Goal: Information Seeking & Learning: Learn about a topic

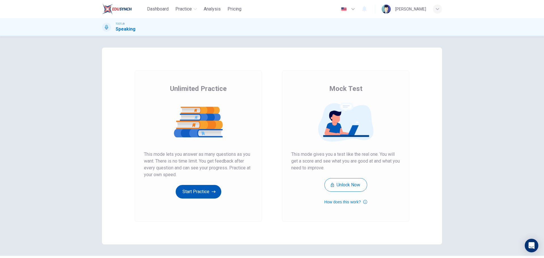
click at [217, 190] on button "Start Practice" at bounding box center [199, 192] width 46 height 14
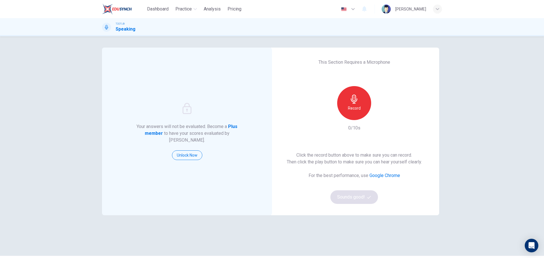
click at [350, 102] on icon "button" at bounding box center [354, 99] width 9 height 9
click at [357, 102] on div "Stop" at bounding box center [354, 103] width 34 height 34
click at [352, 190] on div "Click the record button above to make sure you can record. Then click the play …" at bounding box center [354, 178] width 135 height 52
click at [378, 112] on div "button" at bounding box center [380, 115] width 9 height 9
click at [359, 200] on button "Sounds good!" at bounding box center [355, 198] width 48 height 14
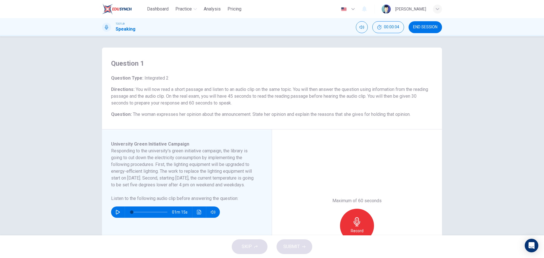
drag, startPoint x: 139, startPoint y: 90, endPoint x: 190, endPoint y: 95, distance: 51.6
click at [190, 95] on span "You will now read a short passage and listen to an audio clip on the same topic…" at bounding box center [269, 96] width 317 height 19
drag, startPoint x: 256, startPoint y: 248, endPoint x: 247, endPoint y: 244, distance: 9.5
click at [256, 248] on div "SKIP SUBMIT" at bounding box center [272, 247] width 544 height 23
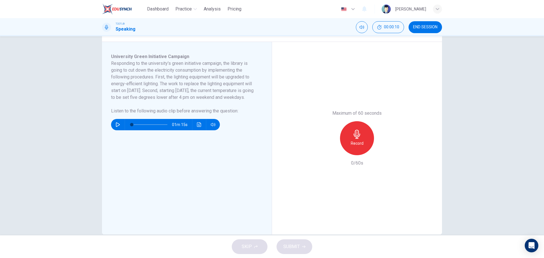
scroll to position [98, 0]
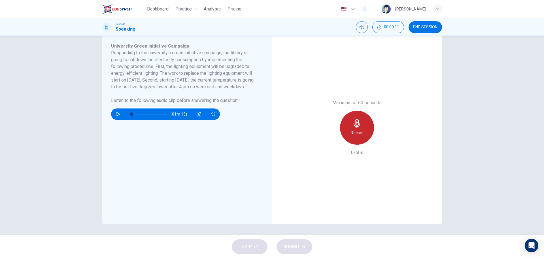
click at [356, 132] on h6 "Record" at bounding box center [357, 133] width 13 height 7
click at [357, 128] on icon "button" at bounding box center [357, 123] width 9 height 9
click at [291, 242] on button "SUBMIT" at bounding box center [295, 247] width 36 height 15
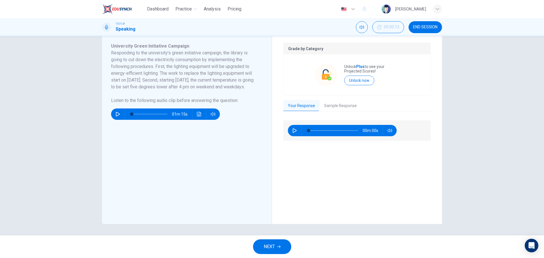
click at [268, 244] on span "NEXT" at bounding box center [269, 247] width 11 height 8
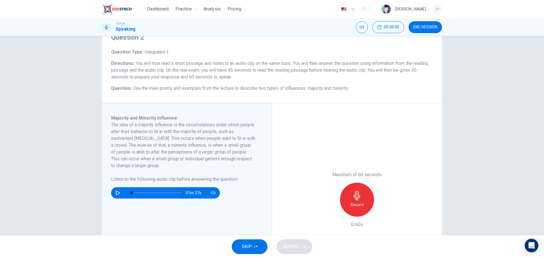
scroll to position [28, 0]
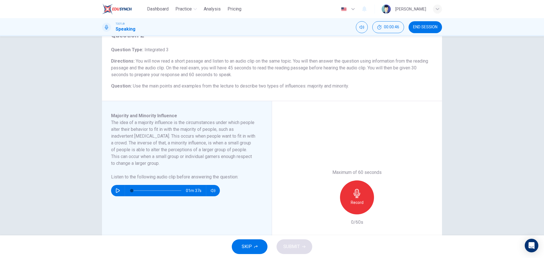
click at [253, 243] on button "SKIP" at bounding box center [250, 247] width 36 height 15
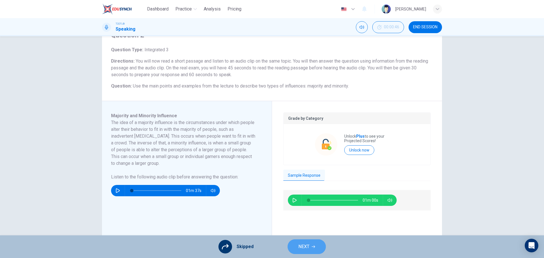
click at [307, 246] on span "NEXT" at bounding box center [304, 247] width 11 height 8
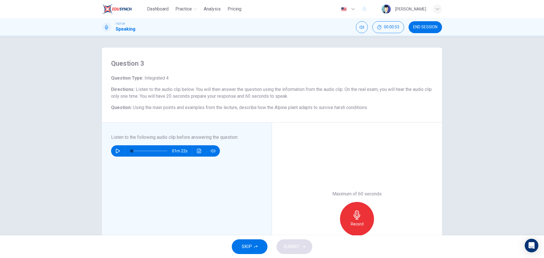
click at [119, 151] on button "button" at bounding box center [117, 150] width 9 height 11
drag, startPoint x: 137, startPoint y: 150, endPoint x: 111, endPoint y: 147, distance: 26.2
click at [111, 147] on div "01m 22s" at bounding box center [183, 149] width 145 height 16
type input "0"
click at [357, 208] on div "Record" at bounding box center [357, 219] width 34 height 34
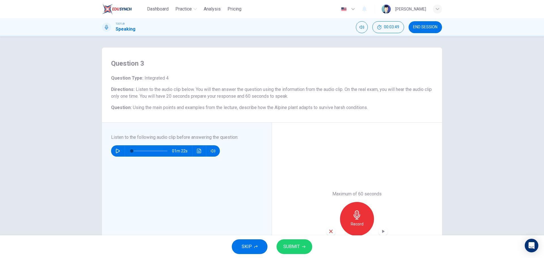
click at [307, 233] on div "Maximum of 60 seconds Record 60/60s" at bounding box center [357, 219] width 170 height 193
click at [307, 243] on button "SUBMIT" at bounding box center [295, 247] width 36 height 15
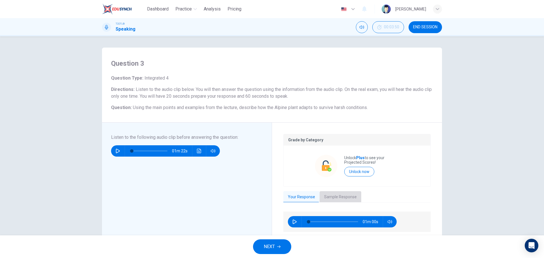
click at [341, 198] on button "Sample Response" at bounding box center [341, 197] width 42 height 12
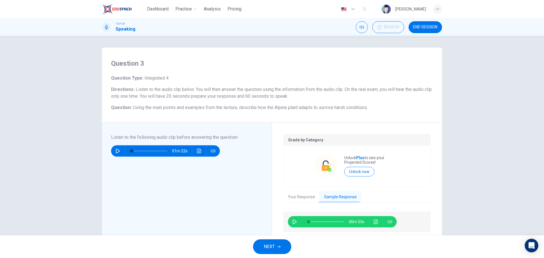
click at [293, 223] on icon "button" at bounding box center [295, 222] width 5 height 5
type input "5"
type input "0.9"
type input "5"
type input "0.8"
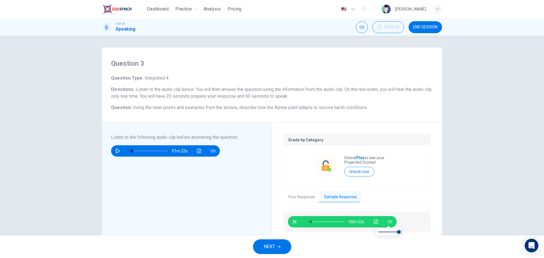
type input "5"
type input "0.7"
type input "5"
type input "0.6"
type input "5"
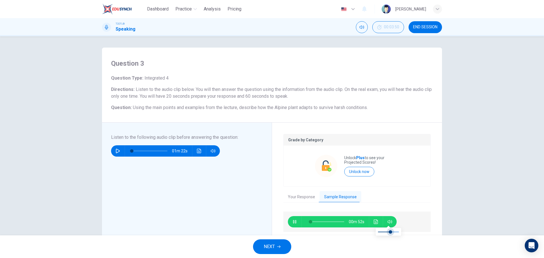
type input "0.5"
type input "5"
type input "0.4"
type input "5"
type input "0.3"
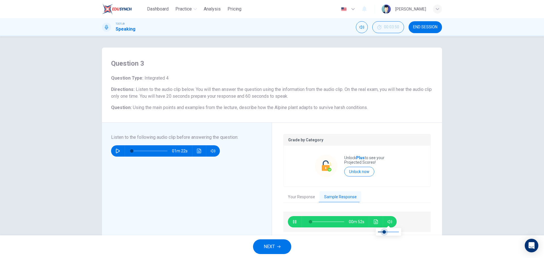
type input "5"
type input "0.2"
drag, startPoint x: 398, startPoint y: 232, endPoint x: 383, endPoint y: 232, distance: 14.2
click at [383, 232] on span at bounding box center [382, 232] width 3 height 3
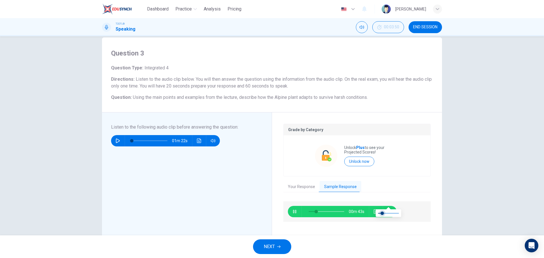
scroll to position [28, 0]
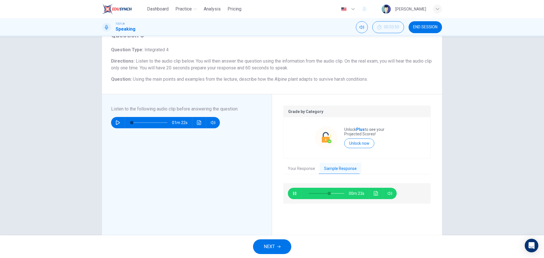
click at [297, 195] on button "button" at bounding box center [294, 193] width 9 height 11
type input "58"
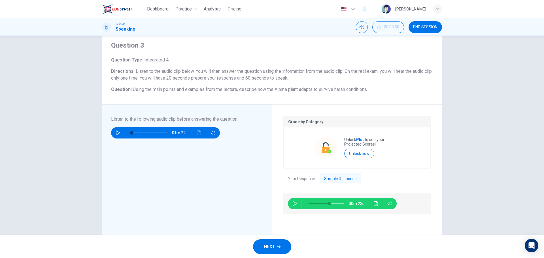
scroll to position [0, 0]
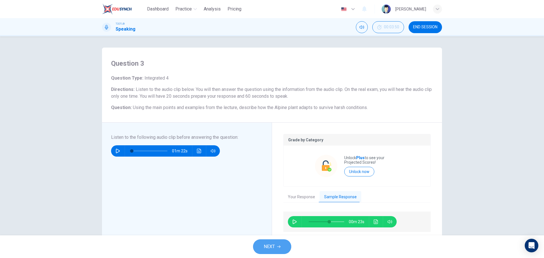
click at [261, 246] on button "NEXT" at bounding box center [272, 247] width 38 height 15
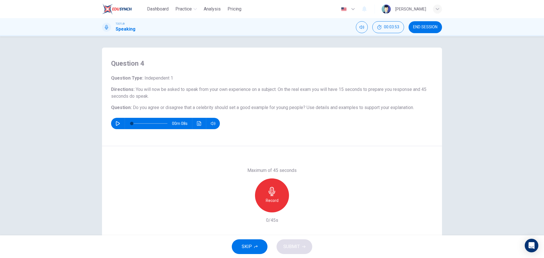
click at [117, 123] on icon "button" at bounding box center [118, 123] width 4 height 5
type input "0"
click at [275, 194] on div "Record" at bounding box center [272, 196] width 34 height 34
click at [272, 185] on div "Record" at bounding box center [272, 196] width 34 height 34
click at [278, 200] on div "Stop" at bounding box center [272, 196] width 34 height 34
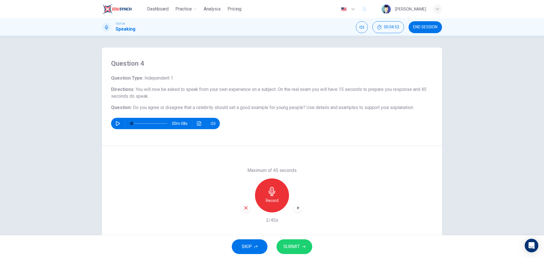
click at [245, 210] on icon "button" at bounding box center [246, 208] width 5 height 5
click at [275, 193] on div "Record" at bounding box center [272, 196] width 34 height 34
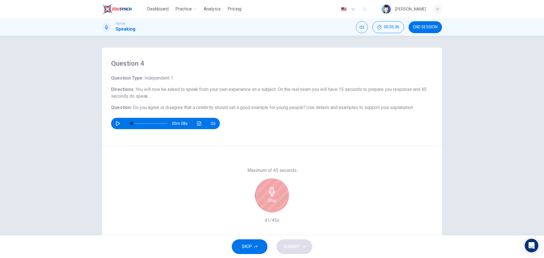
drag, startPoint x: 275, startPoint y: 193, endPoint x: 286, endPoint y: 192, distance: 10.3
click at [278, 193] on div "Stop" at bounding box center [272, 196] width 34 height 34
click at [286, 192] on div "Stop" at bounding box center [272, 196] width 34 height 34
click at [261, 199] on div "Stop" at bounding box center [272, 196] width 34 height 34
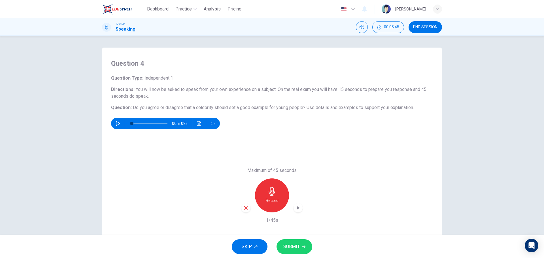
click at [263, 198] on div "Record" at bounding box center [272, 196] width 34 height 34
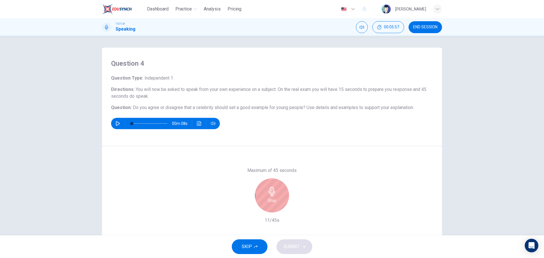
click at [263, 194] on div "Stop" at bounding box center [272, 196] width 34 height 34
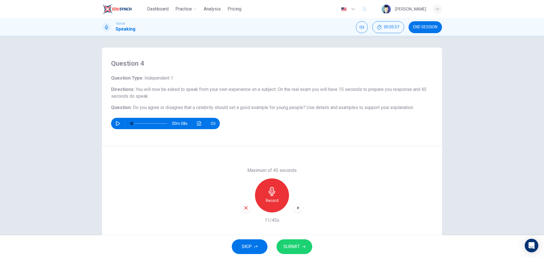
click at [238, 205] on div "Maximum of 45 seconds Record 11/45s" at bounding box center [272, 195] width 340 height 98
click at [244, 206] on icon "button" at bounding box center [246, 208] width 5 height 5
click at [268, 197] on h6 "Record" at bounding box center [272, 200] width 13 height 7
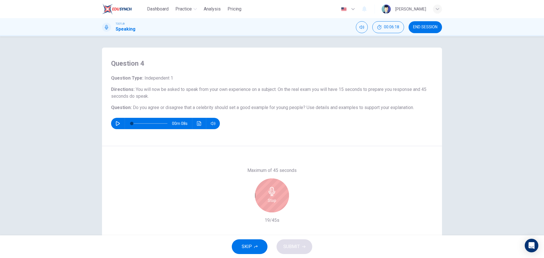
click at [282, 187] on div "Stop" at bounding box center [272, 196] width 34 height 34
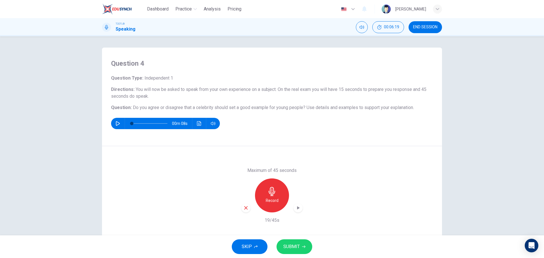
click at [282, 194] on div "Record" at bounding box center [272, 196] width 34 height 34
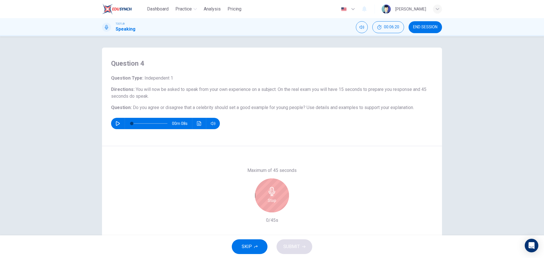
click at [282, 192] on div "Stop" at bounding box center [272, 196] width 34 height 34
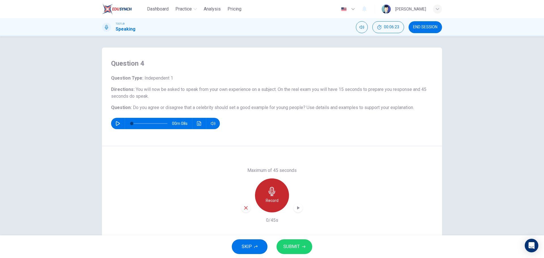
click at [282, 191] on div "Record" at bounding box center [272, 196] width 34 height 34
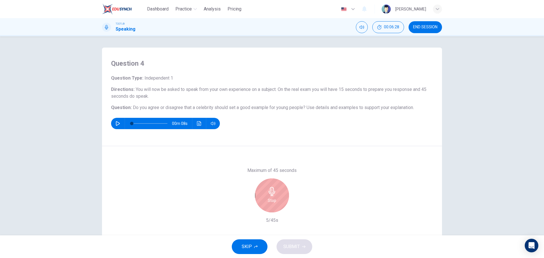
click at [282, 187] on div "Stop" at bounding box center [272, 196] width 34 height 34
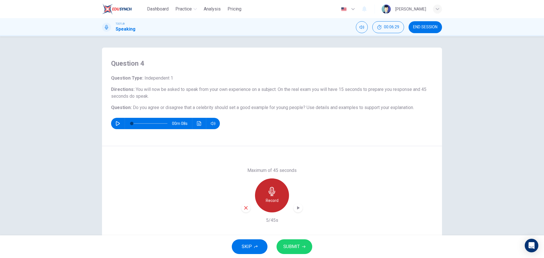
click at [282, 187] on div "Record" at bounding box center [272, 196] width 34 height 34
click at [282, 193] on div "Record" at bounding box center [272, 196] width 34 height 34
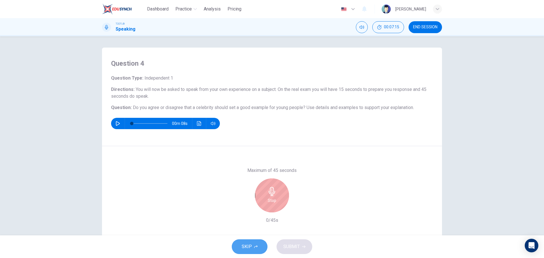
click at [260, 244] on button "SKIP" at bounding box center [250, 247] width 36 height 15
